Goal: Find contact information: Find contact information

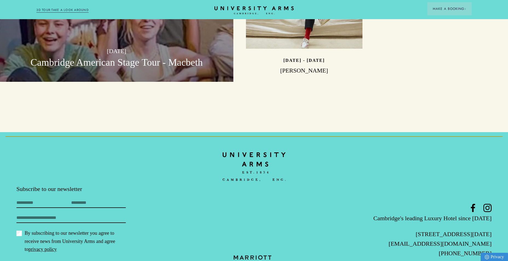
drag, startPoint x: 499, startPoint y: 217, endPoint x: 440, endPoint y: 221, distance: 60.0
click at [440, 221] on footer "Subscribe to our newsletter First Name Last Name Email By subscribing to our ne…" at bounding box center [254, 209] width 508 height 155
copy link "@universityarms.com"
click at [392, 132] on footer "Subscribe to our newsletter First Name Last Name Email By subscribing to our ne…" at bounding box center [254, 209] width 508 height 155
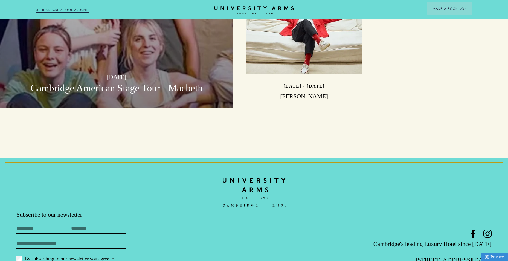
scroll to position [1729, 0]
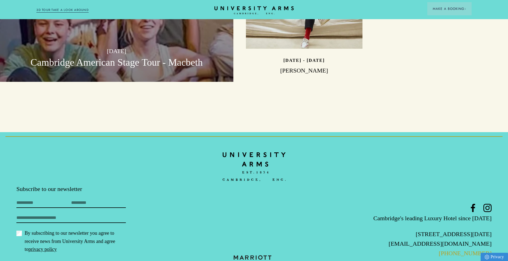
click at [465, 250] on link "[PHONE_NUMBER]" at bounding box center [465, 253] width 53 height 7
